Goal: Task Accomplishment & Management: Manage account settings

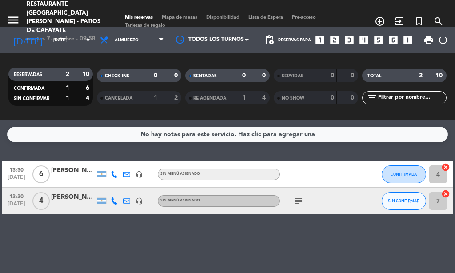
click at [301, 197] on icon "subject" at bounding box center [298, 200] width 11 height 11
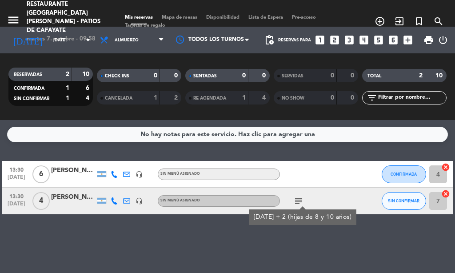
click at [328, 230] on div "No hay notas para este servicio. Haz clic para agregar una 13:30 [DATE] 6 [PERS…" at bounding box center [227, 196] width 455 height 153
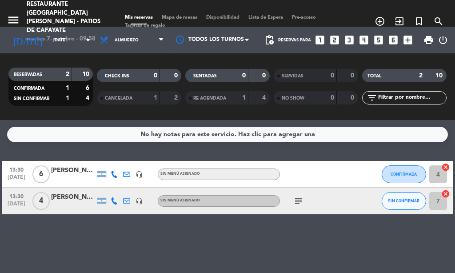
click at [297, 197] on icon "subject" at bounding box center [298, 200] width 11 height 11
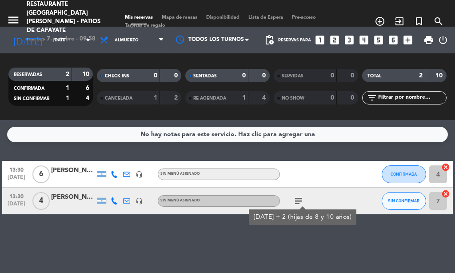
click at [296, 237] on div "No hay notas para este servicio. Haz clic para agregar una 13:30 [DATE] 6 [PERS…" at bounding box center [227, 196] width 455 height 153
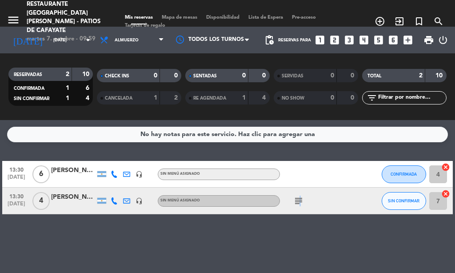
click at [299, 202] on icon "subject" at bounding box center [298, 200] width 11 height 11
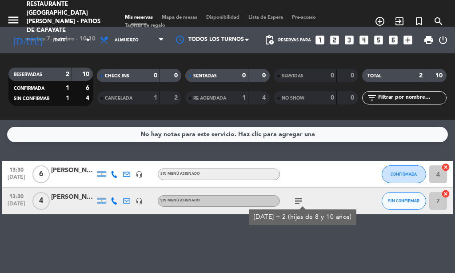
drag, startPoint x: 332, startPoint y: 159, endPoint x: 342, endPoint y: 155, distance: 10.1
click at [339, 158] on div "No hay notas para este servicio. Haz clic para agregar una 13:30 [DATE] 6 [PERS…" at bounding box center [227, 196] width 455 height 153
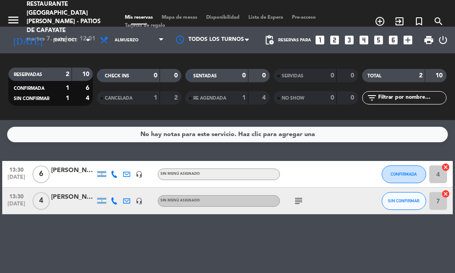
click at [282, 203] on div "subject" at bounding box center [317, 200] width 75 height 26
click at [295, 206] on div "subject" at bounding box center [317, 200] width 75 height 26
click at [296, 205] on icon "subject" at bounding box center [298, 200] width 11 height 11
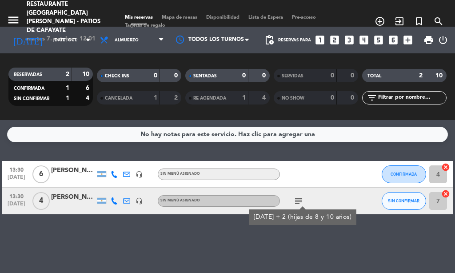
click at [304, 201] on icon "subject" at bounding box center [298, 200] width 11 height 11
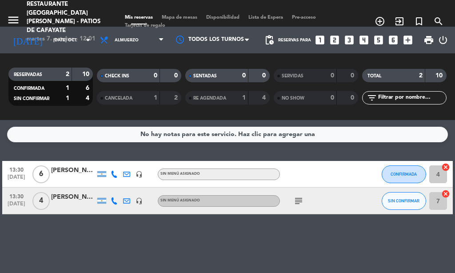
click at [344, 189] on div "subject" at bounding box center [317, 200] width 75 height 26
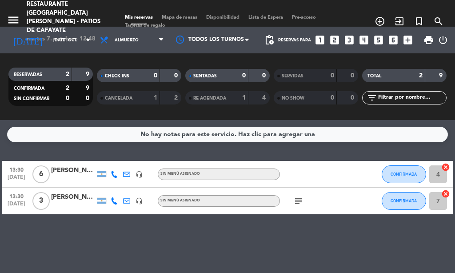
click at [302, 196] on icon "subject" at bounding box center [298, 200] width 11 height 11
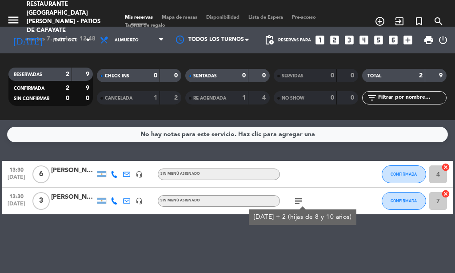
click at [313, 178] on div at bounding box center [317, 174] width 75 height 26
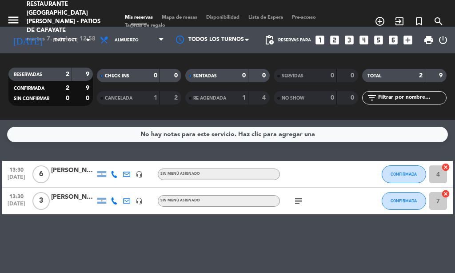
click at [296, 201] on icon "subject" at bounding box center [298, 200] width 11 height 11
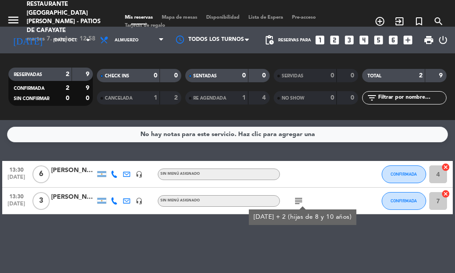
click at [83, 198] on div "[PERSON_NAME]" at bounding box center [73, 197] width 44 height 10
